Goal: Information Seeking & Learning: Learn about a topic

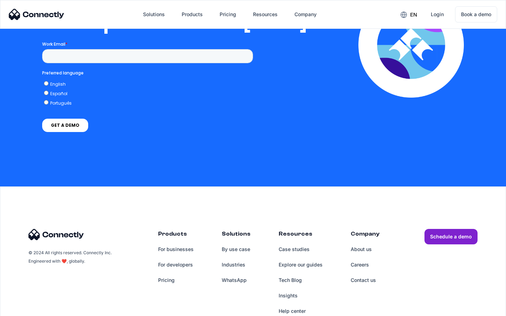
scroll to position [1436, 0]
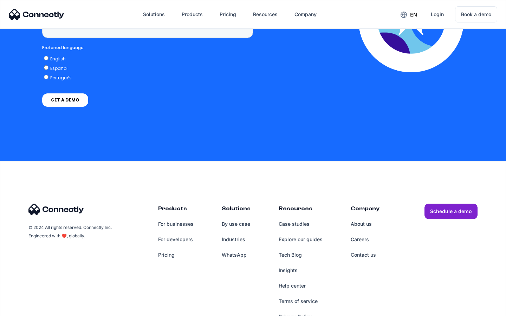
scroll to position [1789, 0]
